Goal: Task Accomplishment & Management: Manage account settings

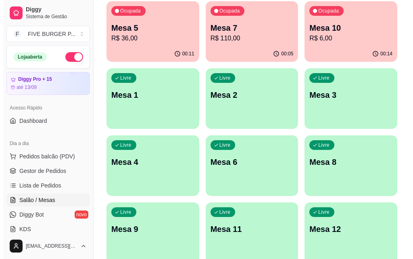
scroll to position [161, 0]
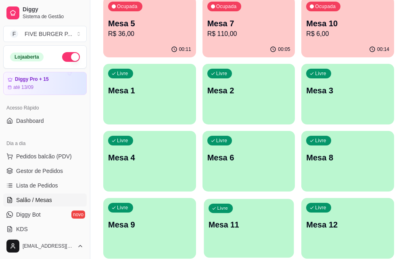
click at [286, 198] on div "Livre Mesa 11" at bounding box center [249, 222] width 90 height 49
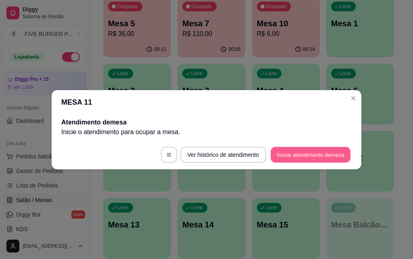
click at [298, 155] on button "Iniciar atendimento de mesa" at bounding box center [311, 154] width 80 height 16
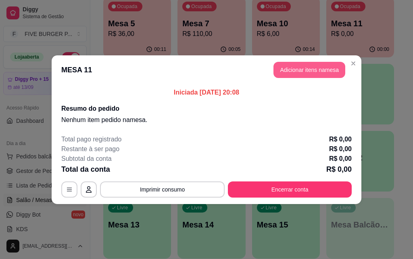
click at [311, 71] on button "Adicionar itens na mesa" at bounding box center [309, 70] width 72 height 16
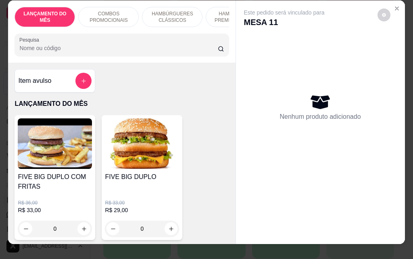
scroll to position [0, 0]
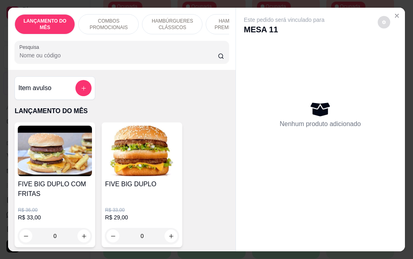
click at [382, 21] on icon "decrease-product-quantity" at bounding box center [384, 23] width 4 height 4
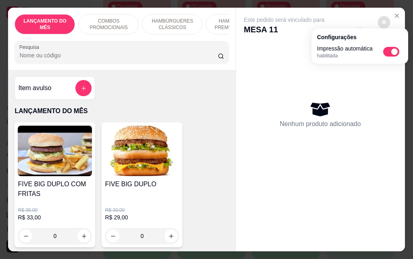
click at [368, 83] on div "Nenhum produto adicionado" at bounding box center [320, 114] width 153 height 158
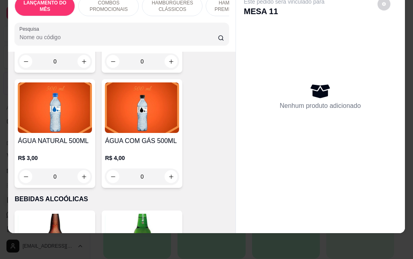
scroll to position [3759, 0]
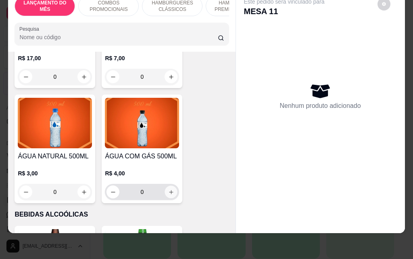
click at [168, 189] on icon "increase-product-quantity" at bounding box center [171, 192] width 6 height 6
type input "1"
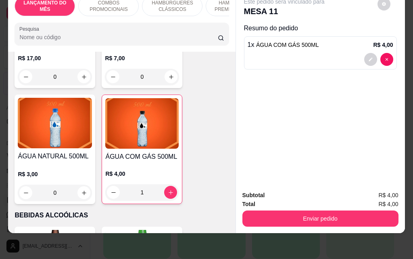
scroll to position [21, 0]
click at [368, 57] on icon "decrease-product-quantity" at bounding box center [370, 59] width 5 height 5
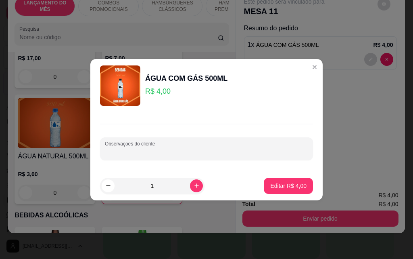
click at [124, 148] on input "Observações do cliente" at bounding box center [206, 152] width 203 height 8
type input "[PERSON_NAME]"
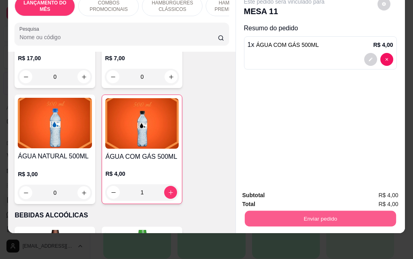
click at [326, 211] on button "Enviar pedido" at bounding box center [319, 218] width 151 height 16
click at [325, 210] on button "Enviar pedido" at bounding box center [319, 218] width 151 height 16
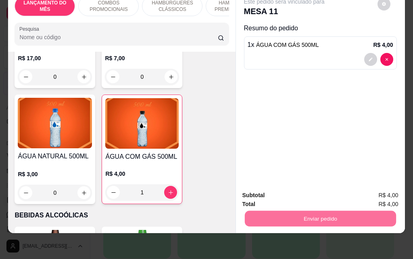
click at [367, 195] on button "Sim, quero registrar" at bounding box center [370, 192] width 60 height 15
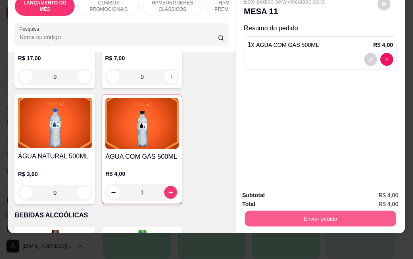
click at [324, 214] on button "Enviar pedido" at bounding box center [319, 218] width 151 height 16
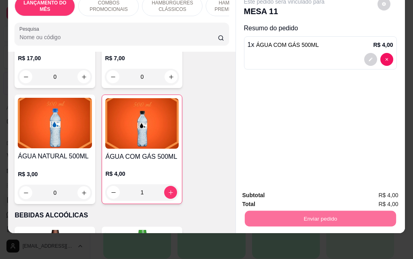
click at [287, 190] on button "Não registrar e enviar pedido" at bounding box center [293, 192] width 81 height 15
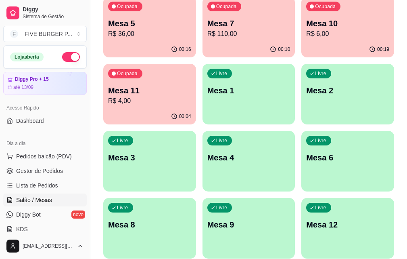
scroll to position [0, 0]
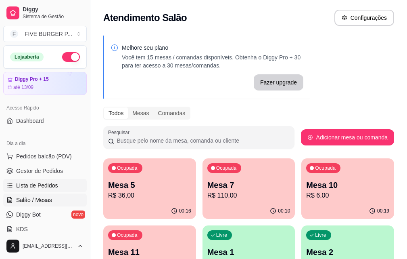
click at [67, 185] on link "Lista de Pedidos" at bounding box center [44, 185] width 83 height 13
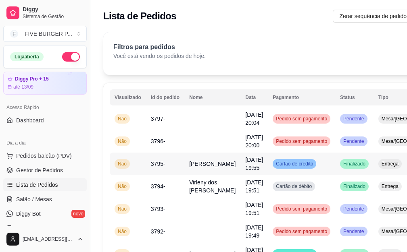
click at [309, 168] on td "Cartão de crédito" at bounding box center [301, 164] width 67 height 23
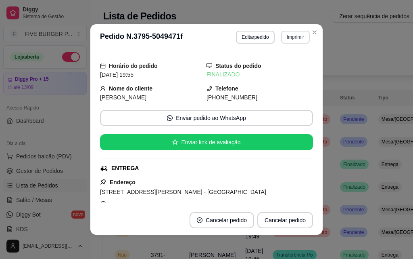
click at [284, 39] on button "Imprimir" at bounding box center [295, 37] width 29 height 13
click at [282, 64] on button "IMPRESSORA" at bounding box center [278, 65] width 56 height 13
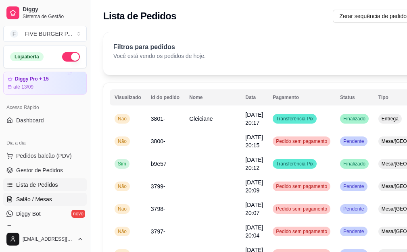
click at [73, 200] on link "Salão / Mesas" at bounding box center [44, 199] width 83 height 13
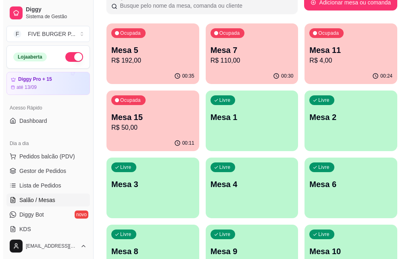
scroll to position [113, 0]
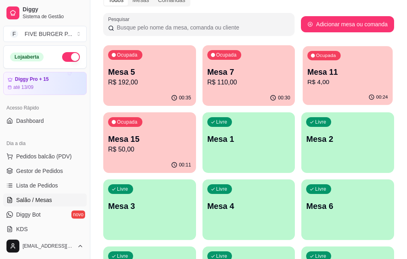
click at [307, 79] on p "R$ 4,00" at bounding box center [347, 81] width 81 height 9
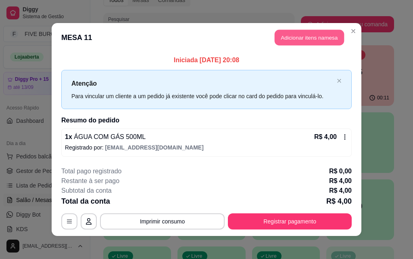
click at [303, 34] on button "Adicionar itens na mesa" at bounding box center [309, 38] width 69 height 16
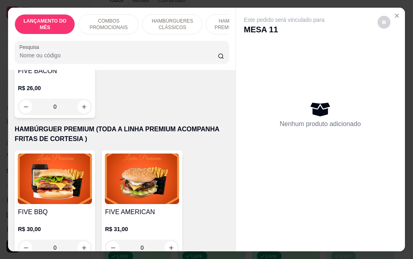
scroll to position [766, 0]
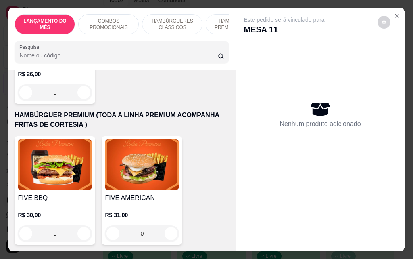
click at [81, 227] on div "0" at bounding box center [55, 233] width 74 height 16
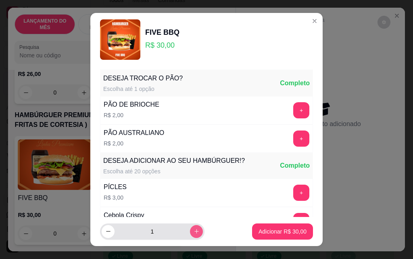
click at [194, 229] on icon "increase-product-quantity" at bounding box center [197, 231] width 6 height 6
type input "2"
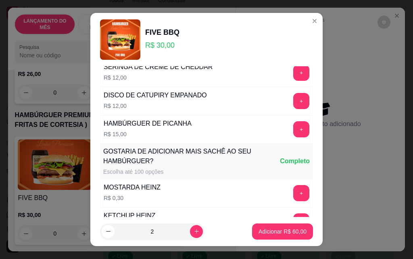
scroll to position [707, 0]
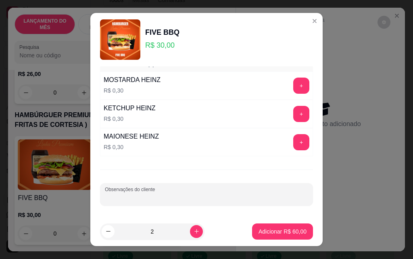
click at [176, 196] on input "Observações do cliente" at bounding box center [206, 197] width 203 height 8
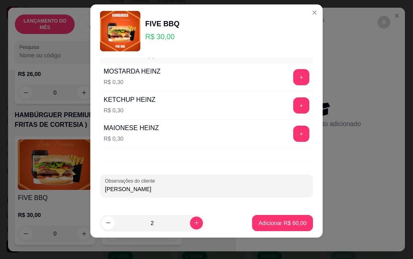
scroll to position [13, 0]
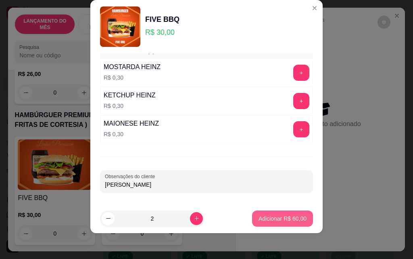
type input "[PERSON_NAME]"
click at [269, 218] on p "Adicionar R$ 60,00" at bounding box center [282, 218] width 47 height 8
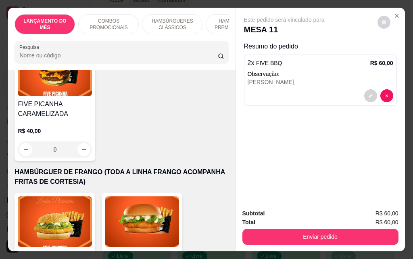
scroll to position [1654, 0]
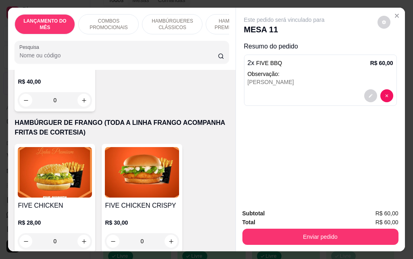
click at [167, 233] on div "0" at bounding box center [142, 241] width 74 height 16
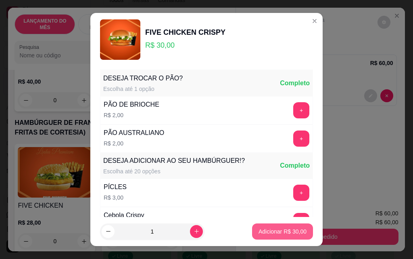
click at [277, 231] on p "Adicionar R$ 30,00" at bounding box center [283, 231] width 48 height 8
type input "1"
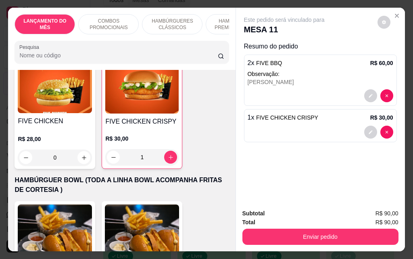
scroll to position [1734, 0]
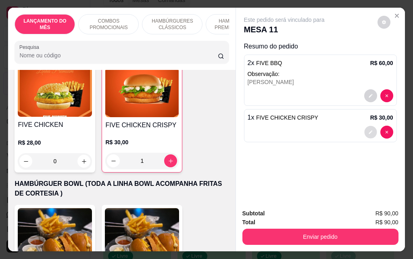
click at [368, 129] on icon "decrease-product-quantity" at bounding box center [370, 131] width 5 height 5
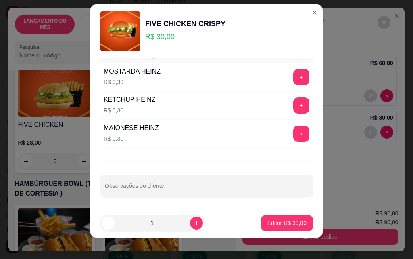
scroll to position [13, 0]
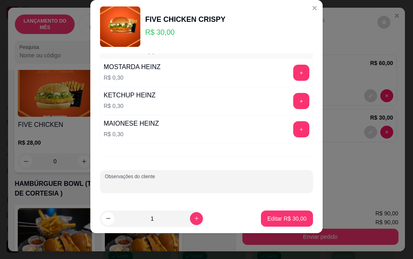
click at [169, 181] on input "Observações do cliente" at bounding box center [206, 184] width 203 height 8
type input "josy"
click at [288, 217] on p "Editar R$ 30,00" at bounding box center [287, 218] width 38 height 8
type input "0"
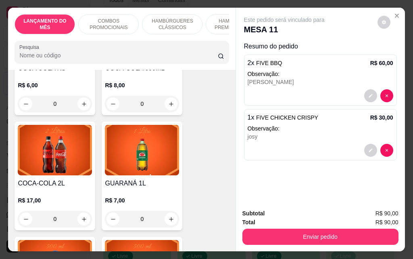
scroll to position [3630, 0]
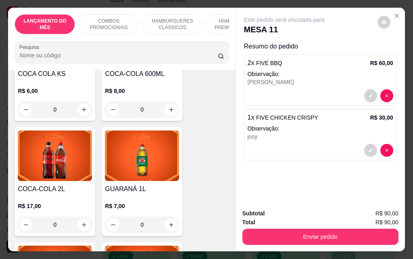
click at [80, 216] on div "0" at bounding box center [55, 224] width 74 height 16
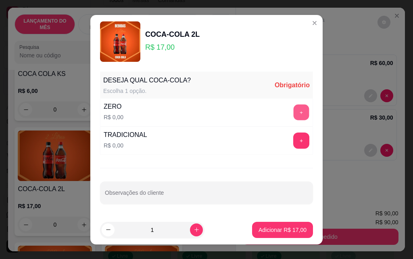
click at [294, 113] on button "+" at bounding box center [302, 112] width 16 height 16
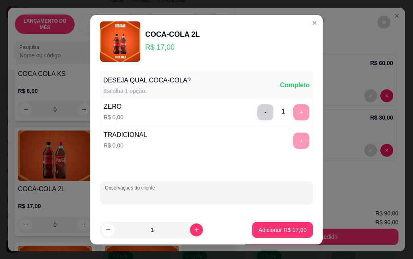
click at [165, 195] on input "Observações do cliente" at bounding box center [206, 196] width 203 height 8
type input "josy"
click at [278, 236] on button "Adicionar R$ 17,00" at bounding box center [282, 229] width 59 height 16
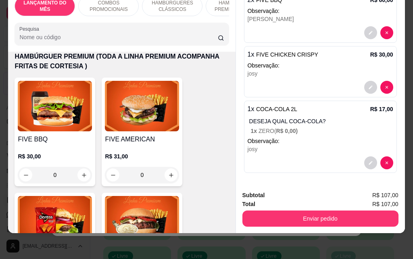
scroll to position [887, 0]
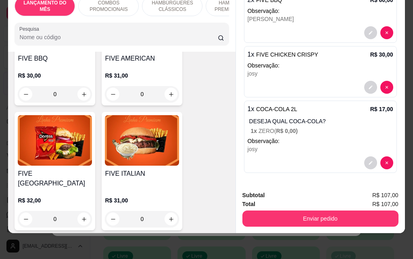
click at [81, 211] on div "0" at bounding box center [55, 219] width 74 height 16
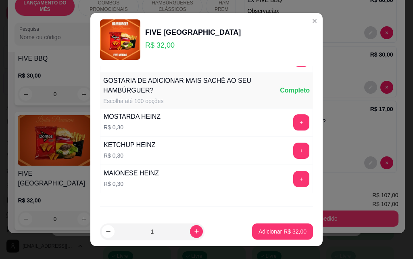
scroll to position [707, 0]
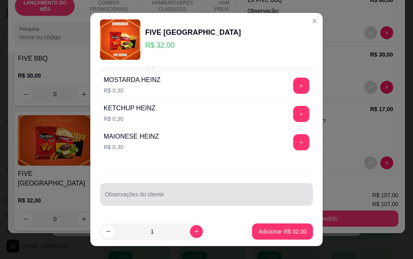
click at [161, 192] on div at bounding box center [206, 194] width 203 height 16
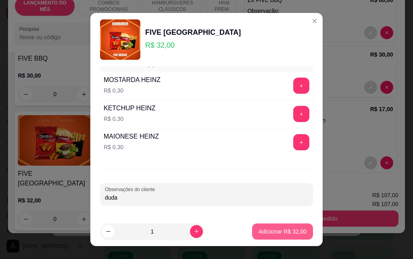
type input "duda"
click at [281, 229] on p "Adicionar R$ 32,00" at bounding box center [283, 231] width 48 height 8
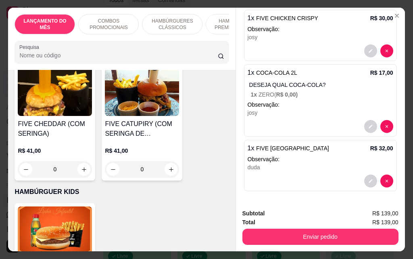
scroll to position [2057, 0]
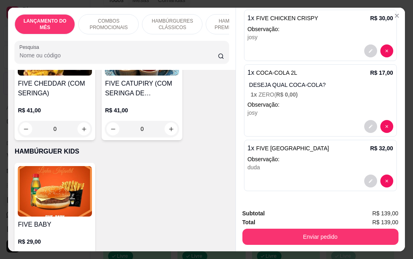
click at [81, 252] on div "0" at bounding box center [55, 260] width 74 height 16
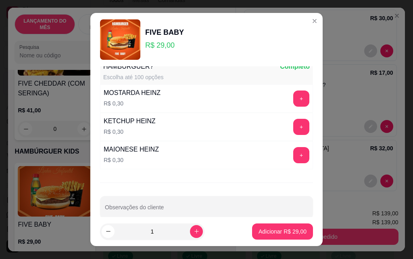
scroll to position [707, 0]
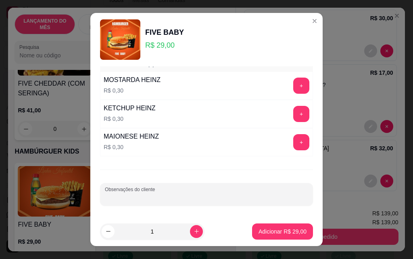
click at [171, 197] on input "Observações do cliente" at bounding box center [206, 197] width 203 height 8
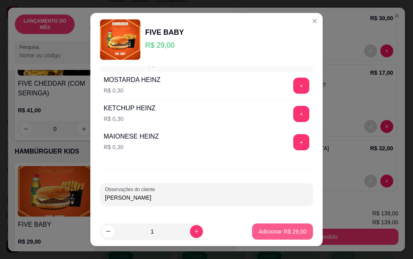
type input "[PERSON_NAME]"
click at [273, 233] on p "Adicionar R$ 29,00" at bounding box center [282, 231] width 47 height 8
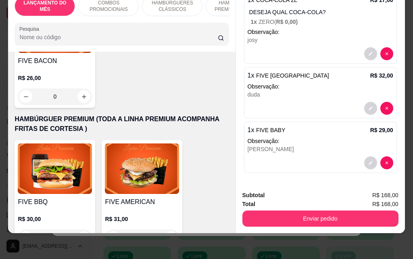
scroll to position [807, 0]
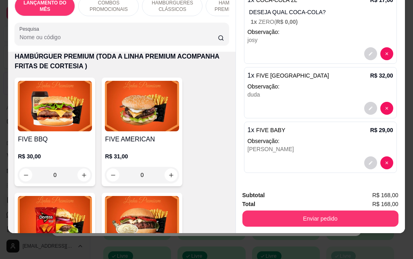
click at [81, 167] on div "0" at bounding box center [55, 175] width 74 height 16
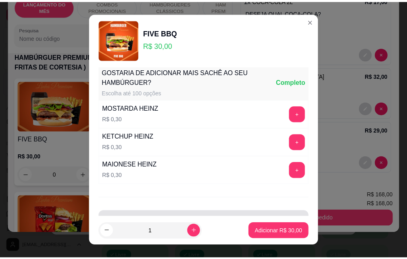
scroll to position [707, 0]
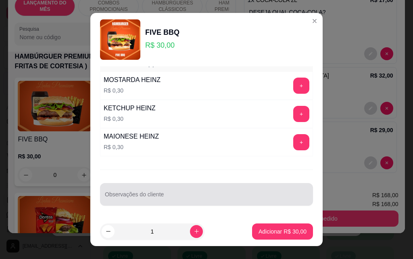
click at [167, 193] on div at bounding box center [206, 194] width 203 height 16
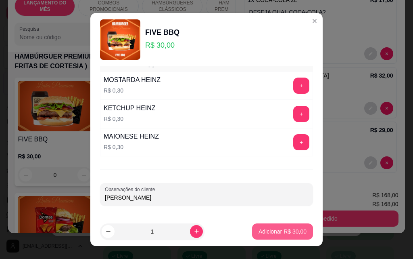
type input "[PERSON_NAME]"
click at [271, 231] on p "Adicionar R$ 30,00" at bounding box center [283, 231] width 48 height 8
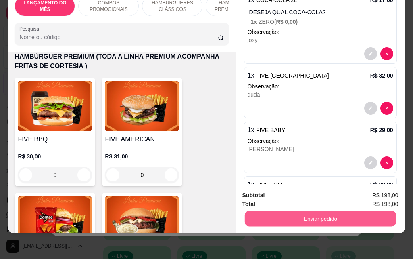
click at [321, 211] on button "Enviar pedido" at bounding box center [319, 218] width 151 height 16
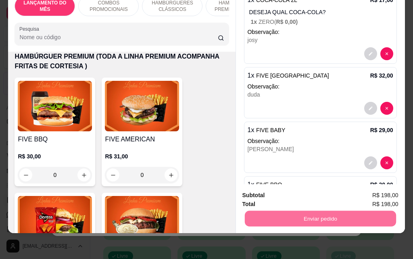
click at [303, 193] on button "Não registrar e enviar pedido" at bounding box center [293, 192] width 81 height 15
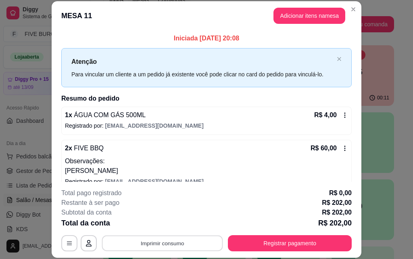
click at [155, 242] on button "Imprimir consumo" at bounding box center [162, 243] width 121 height 16
click at [160, 225] on button "IMPRESSORA" at bounding box center [161, 224] width 56 height 13
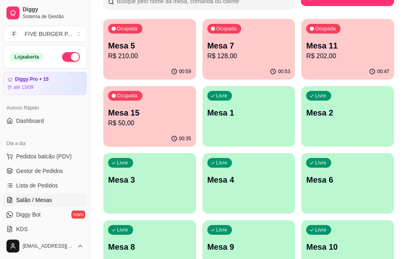
scroll to position [153, 0]
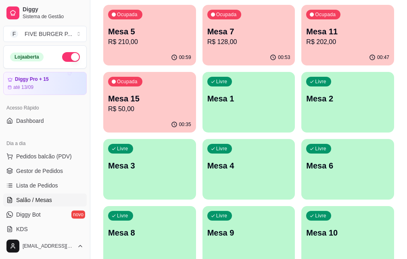
click at [218, 30] on p "Mesa 7" at bounding box center [248, 31] width 83 height 11
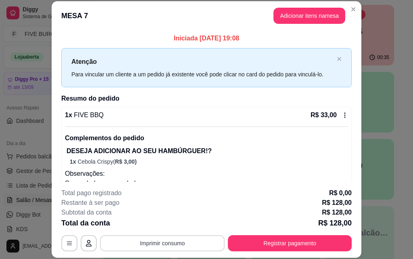
click at [175, 240] on button "Imprimir consumo" at bounding box center [162, 243] width 125 height 16
click at [171, 223] on button "IMPRESSORA" at bounding box center [161, 224] width 56 height 13
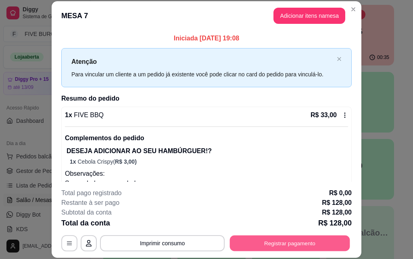
click at [272, 244] on button "Registrar pagamento" at bounding box center [290, 243] width 120 height 16
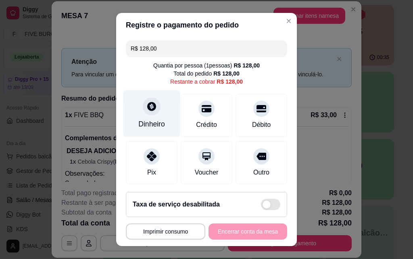
click at [148, 106] on icon at bounding box center [151, 106] width 10 height 10
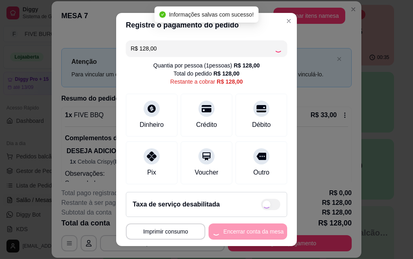
type input "R$ 0,00"
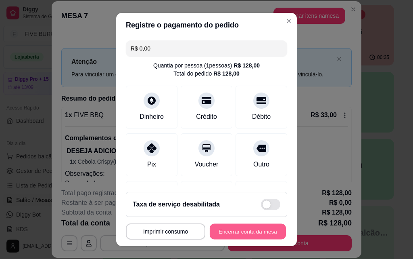
click at [237, 232] on button "Encerrar conta da mesa" at bounding box center [248, 231] width 76 height 16
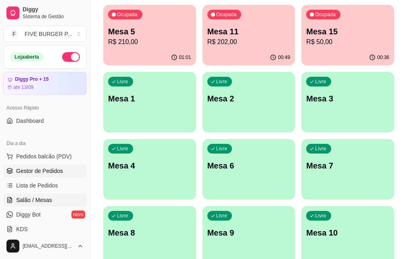
click at [73, 170] on link "Gestor de Pedidos" at bounding box center [44, 170] width 83 height 13
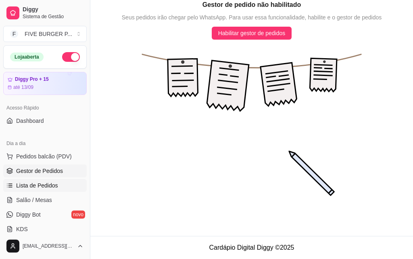
click at [71, 183] on link "Lista de Pedidos" at bounding box center [44, 185] width 83 height 13
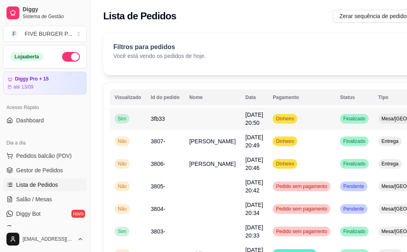
click at [287, 125] on td "Dinheiro" at bounding box center [301, 119] width 67 height 23
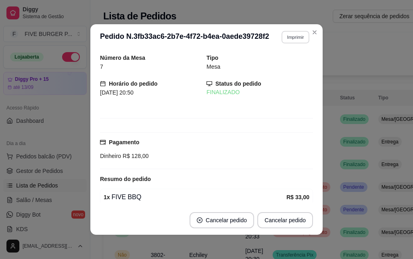
click at [296, 37] on button "Imprimir" at bounding box center [296, 37] width 28 height 13
click at [281, 63] on button "IMPRESSORA" at bounding box center [278, 65] width 56 height 13
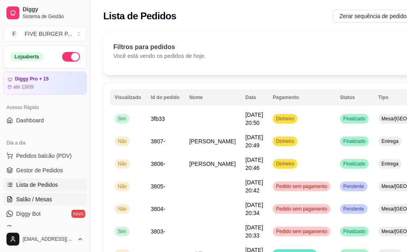
click at [62, 199] on link "Salão / Mesas" at bounding box center [44, 199] width 83 height 13
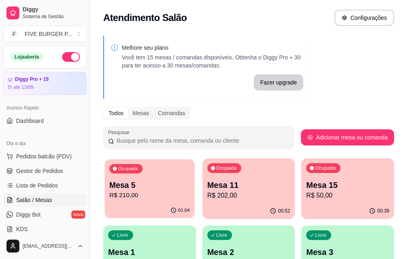
click at [150, 190] on p "R$ 210,00" at bounding box center [149, 194] width 80 height 9
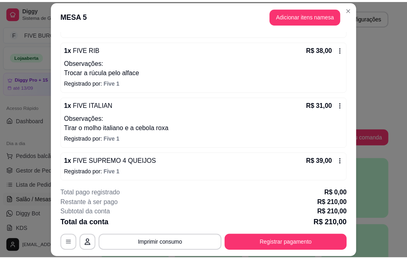
scroll to position [121, 0]
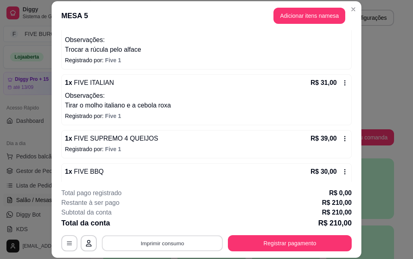
click at [162, 241] on button "Imprimir consumo" at bounding box center [162, 243] width 121 height 16
click at [163, 221] on button "IMPRESSORA" at bounding box center [161, 224] width 56 height 13
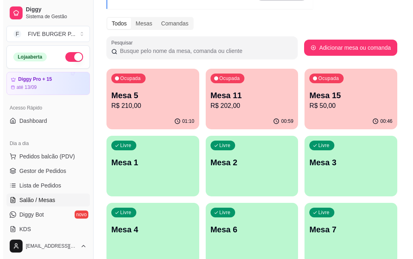
scroll to position [73, 0]
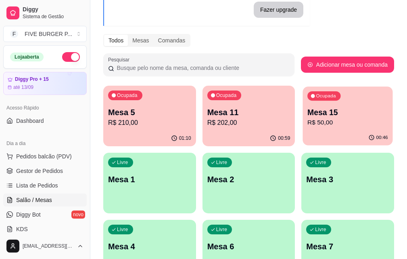
click at [307, 113] on p "Mesa 15" at bounding box center [347, 112] width 81 height 11
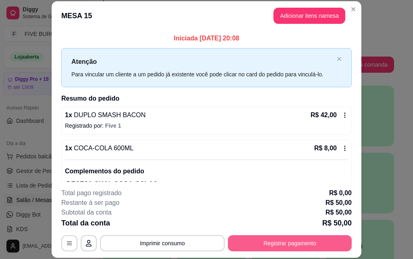
scroll to position [25, 0]
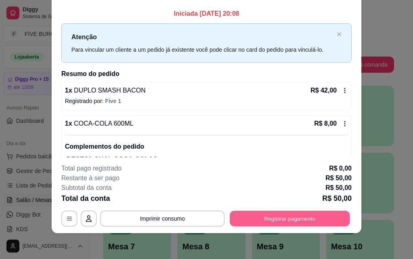
click at [295, 224] on button "Registrar pagamento" at bounding box center [290, 218] width 120 height 16
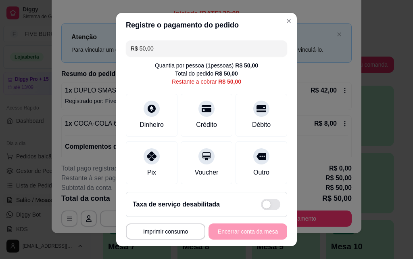
click at [239, 231] on div "**********" at bounding box center [206, 231] width 161 height 16
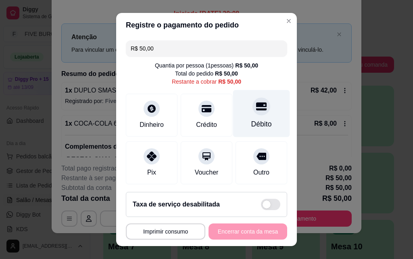
click at [256, 102] on icon at bounding box center [261, 106] width 10 height 8
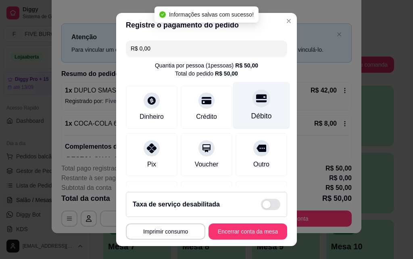
type input "R$ 0,00"
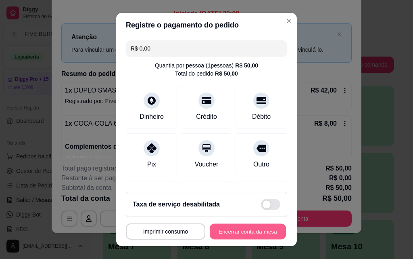
click at [241, 233] on button "Encerrar conta da mesa" at bounding box center [248, 231] width 76 height 16
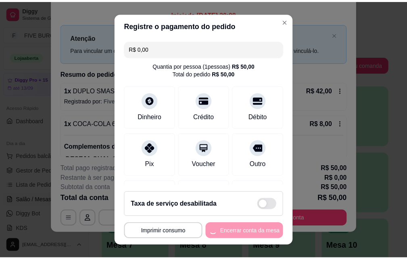
scroll to position [0, 0]
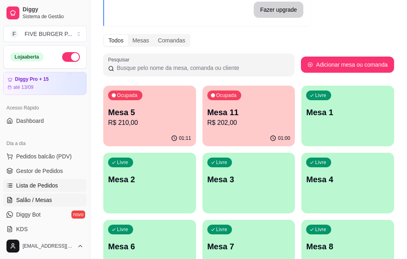
click at [69, 187] on link "Lista de Pedidos" at bounding box center [44, 185] width 83 height 13
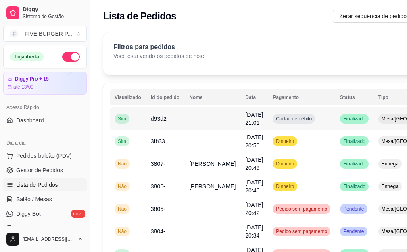
click at [309, 119] on td "Cartão de débito" at bounding box center [301, 119] width 67 height 23
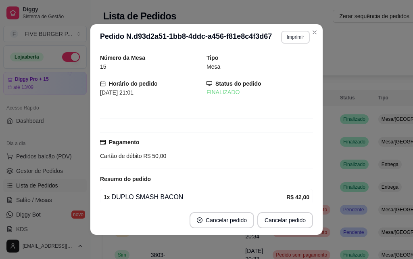
click at [288, 37] on button "Imprimir" at bounding box center [295, 37] width 29 height 13
click at [281, 64] on button "IMPRESSORA" at bounding box center [278, 65] width 58 height 13
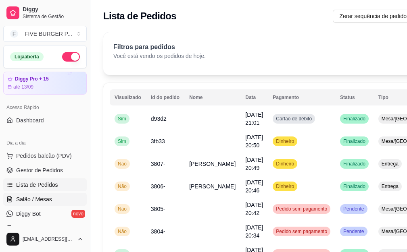
click at [61, 198] on link "Salão / Mesas" at bounding box center [44, 199] width 83 height 13
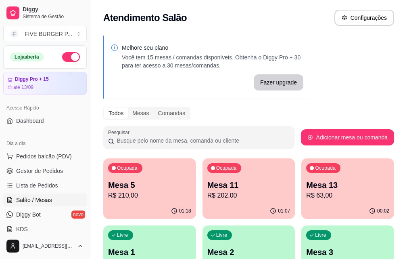
click at [148, 190] on p "Mesa 5" at bounding box center [149, 184] width 83 height 11
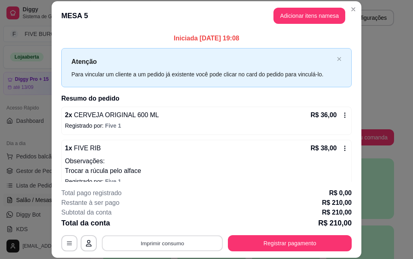
click at [169, 245] on button "Imprimir consumo" at bounding box center [162, 243] width 121 height 16
click at [165, 223] on button "IMPRESSORA" at bounding box center [161, 224] width 56 height 13
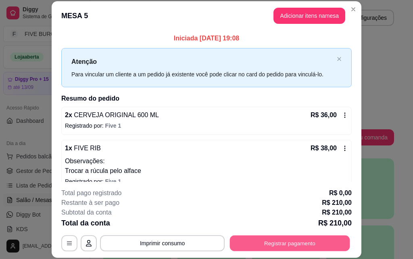
click at [291, 245] on button "Registrar pagamento" at bounding box center [290, 243] width 120 height 16
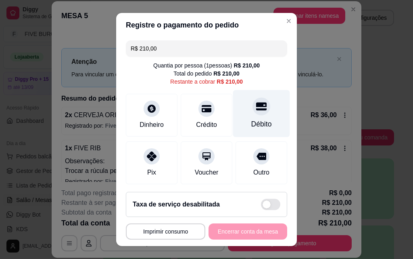
click at [256, 102] on icon at bounding box center [261, 106] width 10 height 8
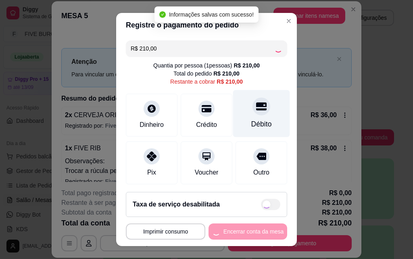
type input "R$ 0,00"
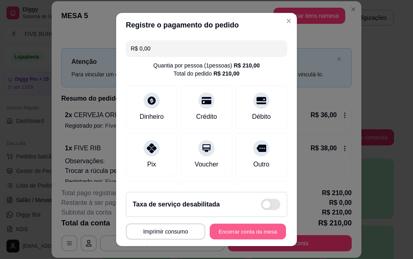
click at [238, 231] on button "Encerrar conta da mesa" at bounding box center [248, 231] width 76 height 16
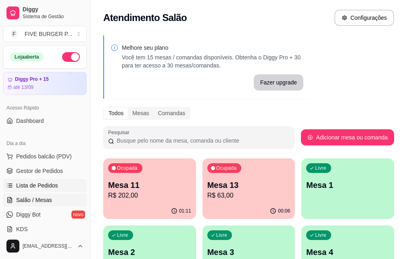
click at [68, 185] on link "Lista de Pedidos" at bounding box center [44, 185] width 83 height 13
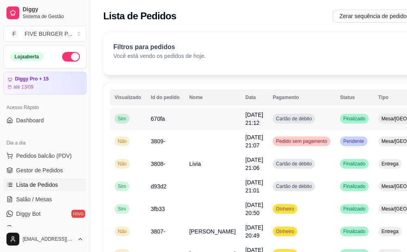
click at [373, 128] on td "Mesa/[GEOGRAPHIC_DATA]" at bounding box center [413, 119] width 80 height 23
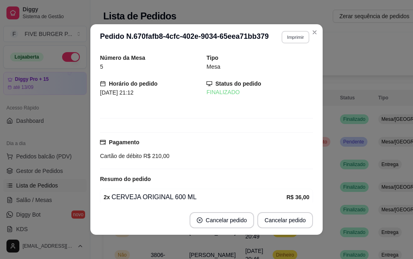
click at [292, 37] on button "Imprimir" at bounding box center [296, 37] width 28 height 13
click at [280, 65] on button "IMPRESSORA" at bounding box center [278, 65] width 56 height 13
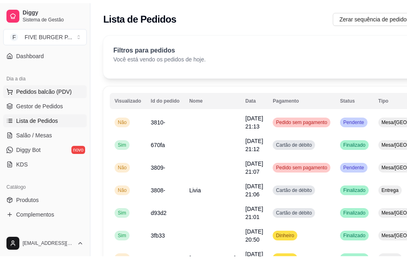
scroll to position [81, 0]
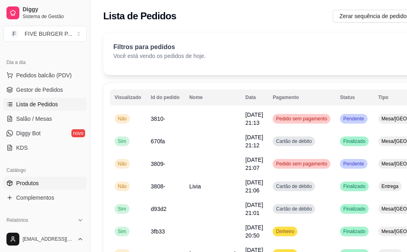
click at [51, 183] on link "Produtos" at bounding box center [44, 183] width 83 height 13
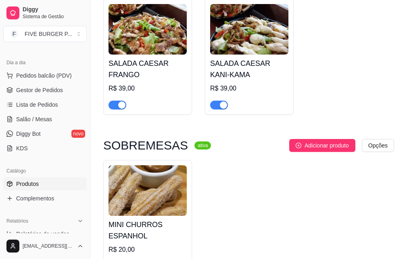
scroll to position [2984, 0]
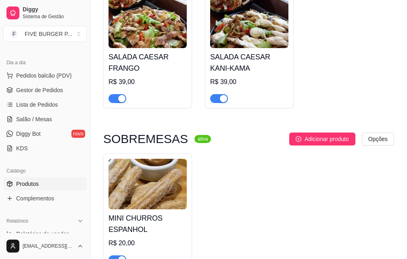
click at [117, 255] on button "button" at bounding box center [117, 259] width 18 height 9
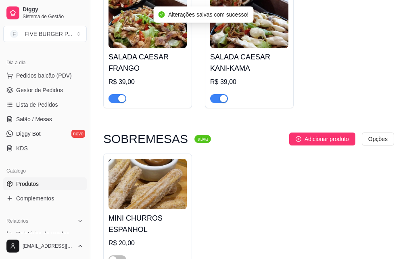
click at [254, 153] on div "MINI CHURROS ESPANHOL R$ 20,00" at bounding box center [248, 211] width 291 height 116
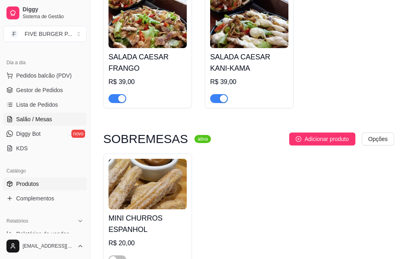
click at [58, 120] on link "Salão / Mesas" at bounding box center [44, 119] width 83 height 13
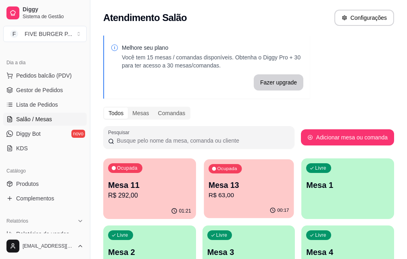
click at [229, 191] on p "R$ 63,00" at bounding box center [249, 194] width 81 height 9
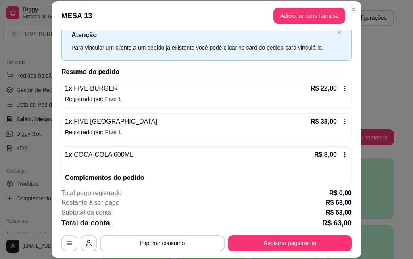
scroll to position [40, 0]
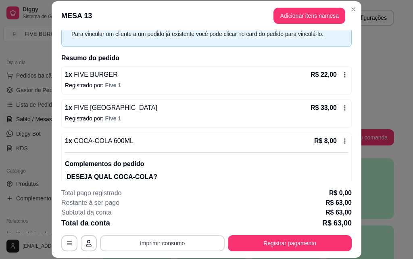
click at [176, 240] on button "Imprimir consumo" at bounding box center [162, 243] width 125 height 16
click at [170, 221] on button "IMPRESSORA" at bounding box center [161, 224] width 56 height 13
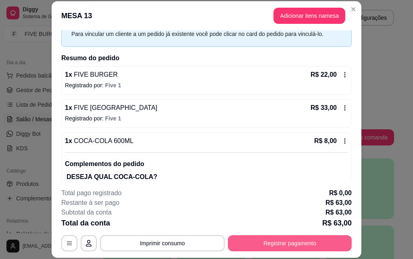
click at [293, 241] on button "Registrar pagamento" at bounding box center [290, 243] width 124 height 16
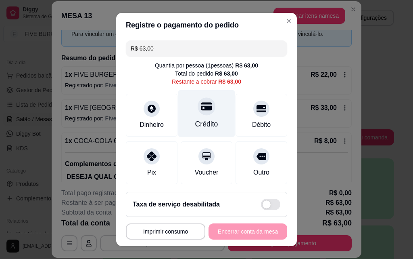
click at [201, 108] on icon at bounding box center [206, 106] width 10 height 8
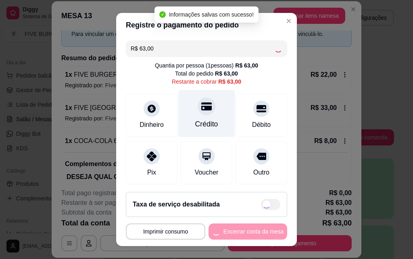
type input "R$ 0,00"
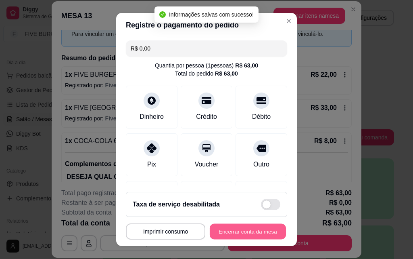
click at [250, 235] on button "Encerrar conta da mesa" at bounding box center [248, 231] width 76 height 16
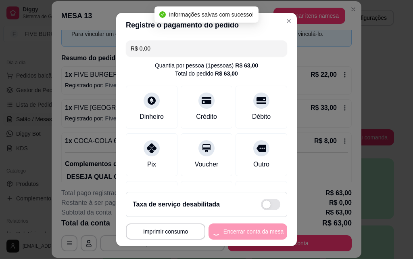
scroll to position [0, 0]
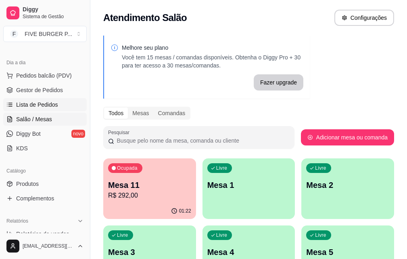
click at [61, 106] on link "Lista de Pedidos" at bounding box center [44, 104] width 83 height 13
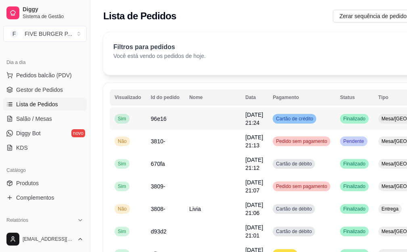
click at [335, 125] on td "Finalizado" at bounding box center [354, 119] width 38 height 23
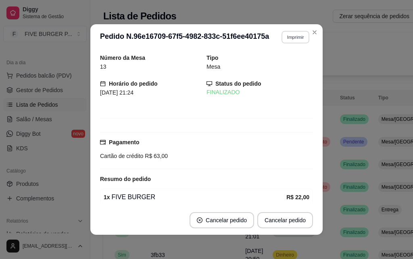
click at [288, 37] on button "Imprimir" at bounding box center [296, 37] width 28 height 13
click at [279, 66] on button "IMPRESSORA" at bounding box center [278, 65] width 56 height 13
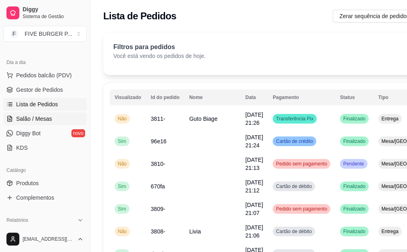
click at [67, 122] on link "Salão / Mesas" at bounding box center [44, 119] width 83 height 13
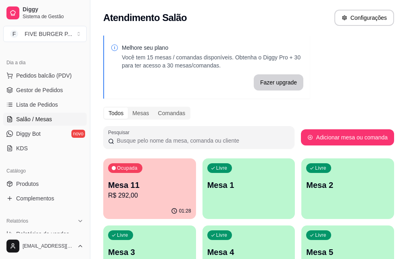
click at [160, 188] on p "Mesa 11" at bounding box center [149, 184] width 83 height 11
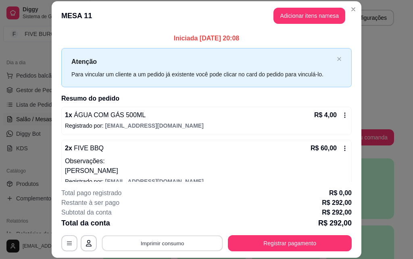
click at [162, 245] on button "Imprimir consumo" at bounding box center [162, 243] width 121 height 16
click at [165, 224] on button "IMPRESSORA" at bounding box center [161, 224] width 56 height 13
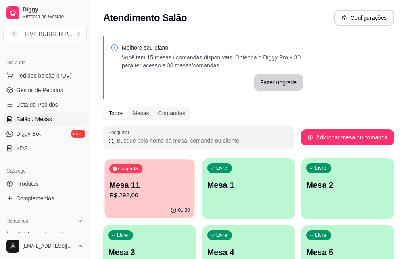
click at [150, 188] on p "Mesa 11" at bounding box center [149, 184] width 80 height 11
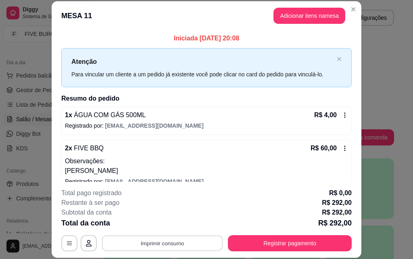
click at [174, 243] on button "Imprimir consumo" at bounding box center [162, 243] width 121 height 16
click at [172, 224] on button "IMPRESSORA" at bounding box center [162, 224] width 58 height 13
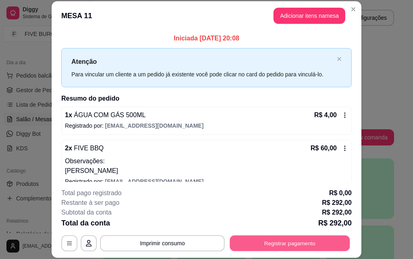
click at [311, 243] on button "Registrar pagamento" at bounding box center [290, 243] width 120 height 16
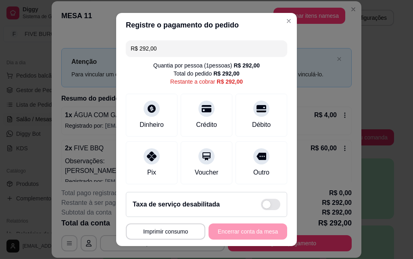
click at [243, 232] on div "**********" at bounding box center [206, 231] width 161 height 16
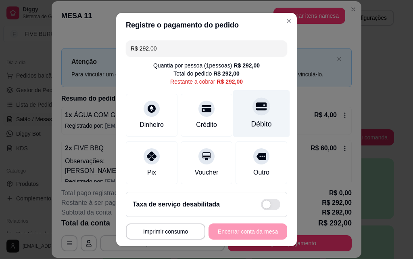
click at [256, 107] on icon at bounding box center [261, 106] width 10 height 10
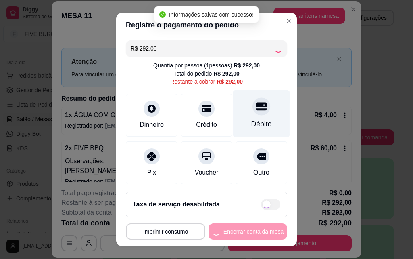
type input "R$ 0,00"
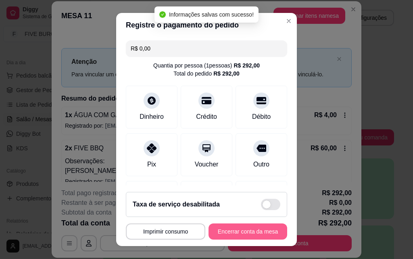
click at [249, 230] on button "Encerrar conta da mesa" at bounding box center [248, 231] width 79 height 16
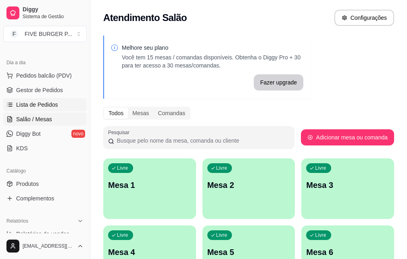
click at [67, 104] on link "Lista de Pedidos" at bounding box center [44, 104] width 83 height 13
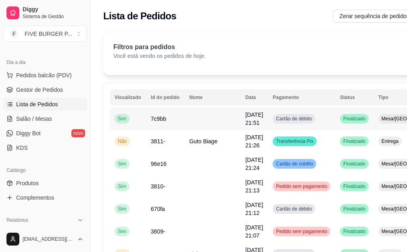
click at [373, 124] on td "Mesa/[GEOGRAPHIC_DATA]" at bounding box center [413, 119] width 80 height 23
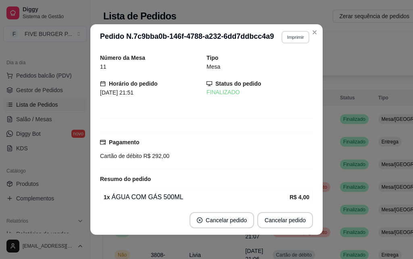
click at [291, 39] on button "Imprimir" at bounding box center [296, 37] width 28 height 13
click at [286, 65] on button "IMPRESSORA" at bounding box center [278, 65] width 56 height 13
